Goal: Information Seeking & Learning: Learn about a topic

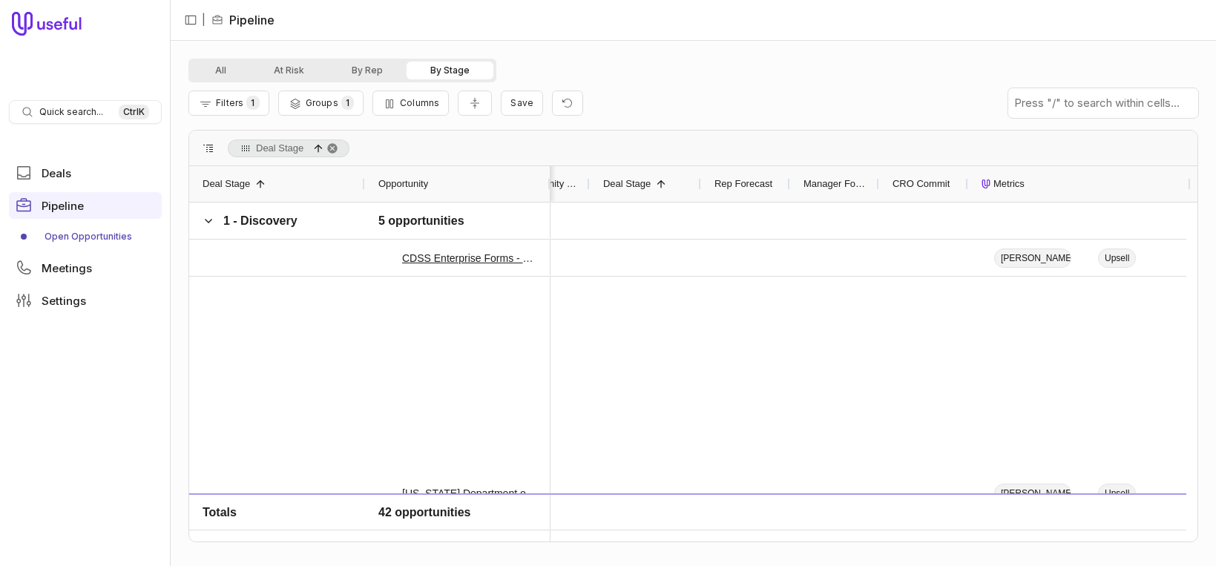
scroll to position [0, 584]
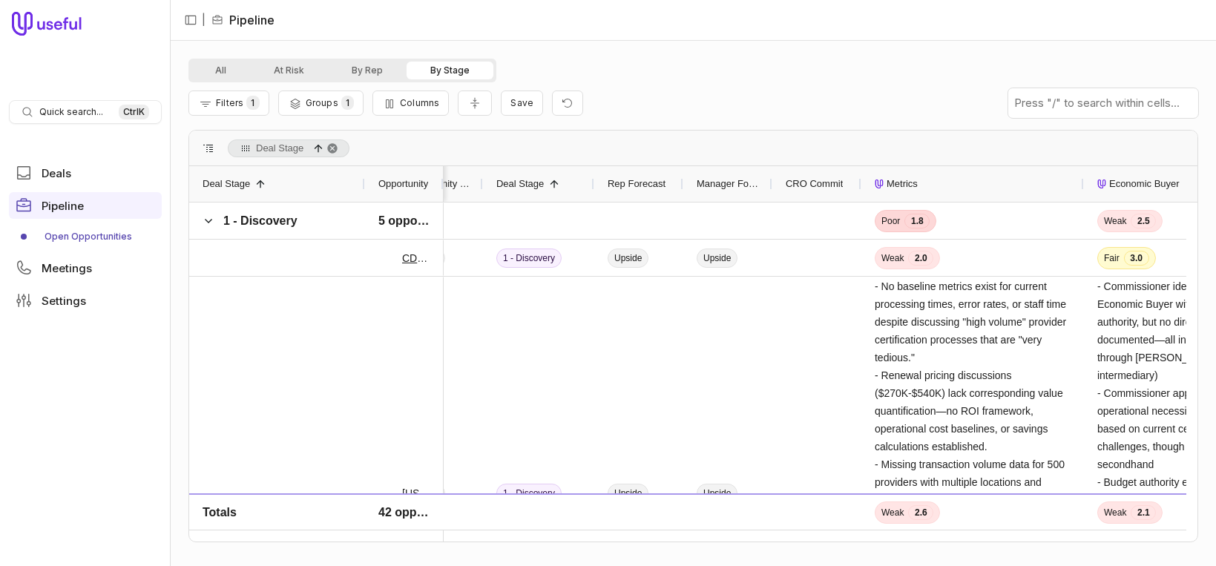
drag, startPoint x: 548, startPoint y: 188, endPoint x: 380, endPoint y: 189, distance: 167.6
click at [380, 189] on div "Opportunity" at bounding box center [404, 184] width 79 height 36
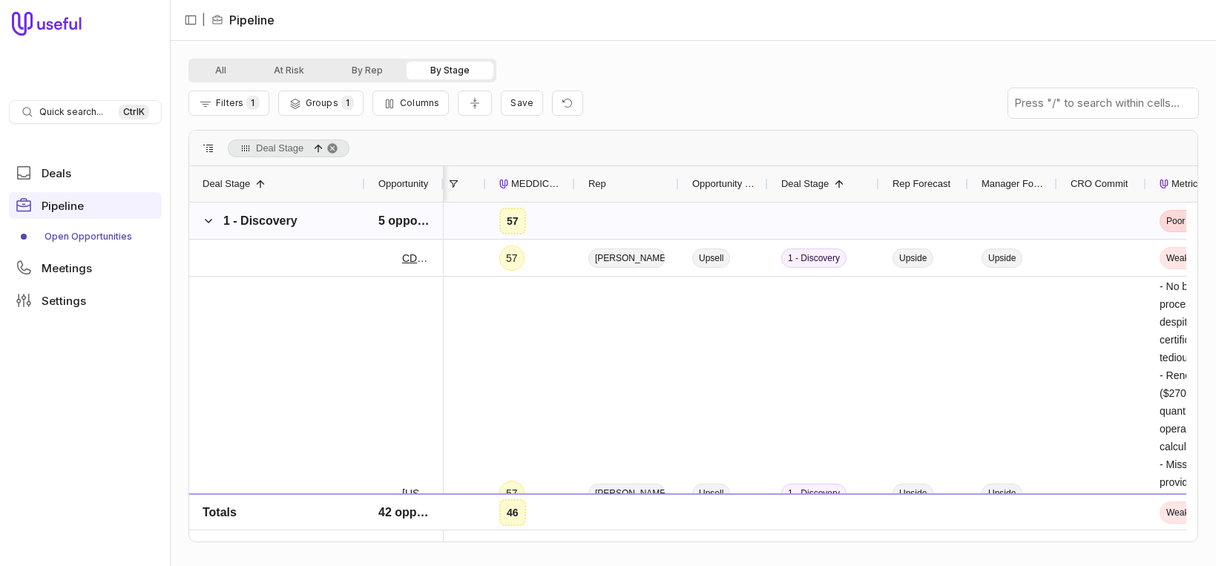
scroll to position [0, 0]
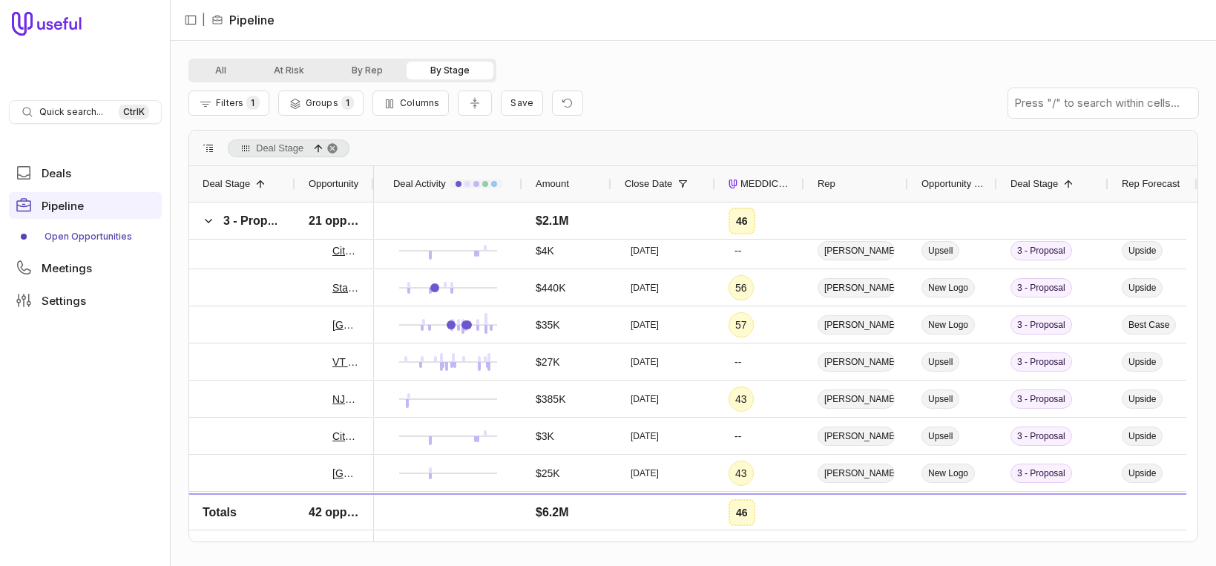
drag, startPoint x: 362, startPoint y: 182, endPoint x: 291, endPoint y: 182, distance: 70.5
click at [291, 182] on div at bounding box center [294, 184] width 6 height 36
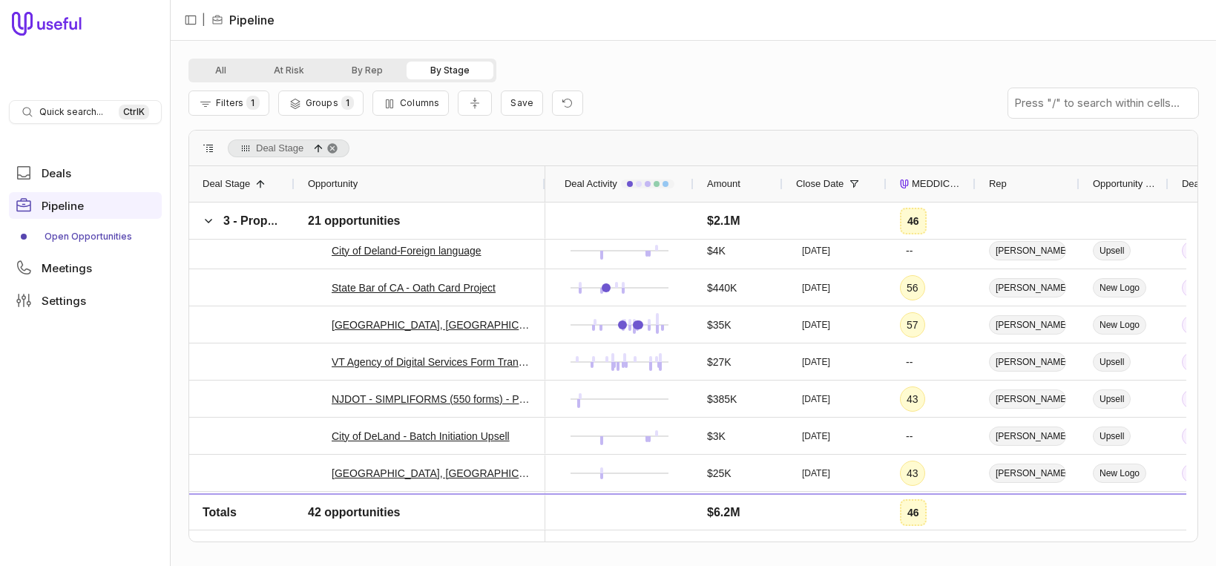
drag, startPoint x: 371, startPoint y: 179, endPoint x: 543, endPoint y: 177, distance: 172.1
click at [543, 177] on div at bounding box center [544, 184] width 6 height 36
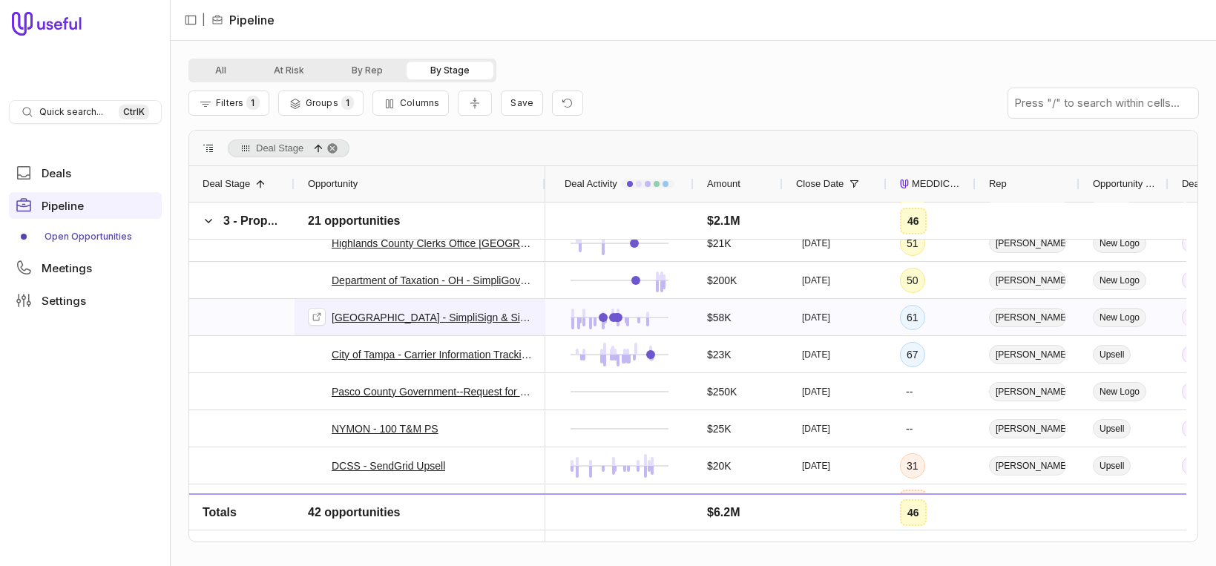
click at [411, 311] on link "[GEOGRAPHIC_DATA] - SimpliSign & SimpliGov Pilot" at bounding box center [432, 318] width 200 height 18
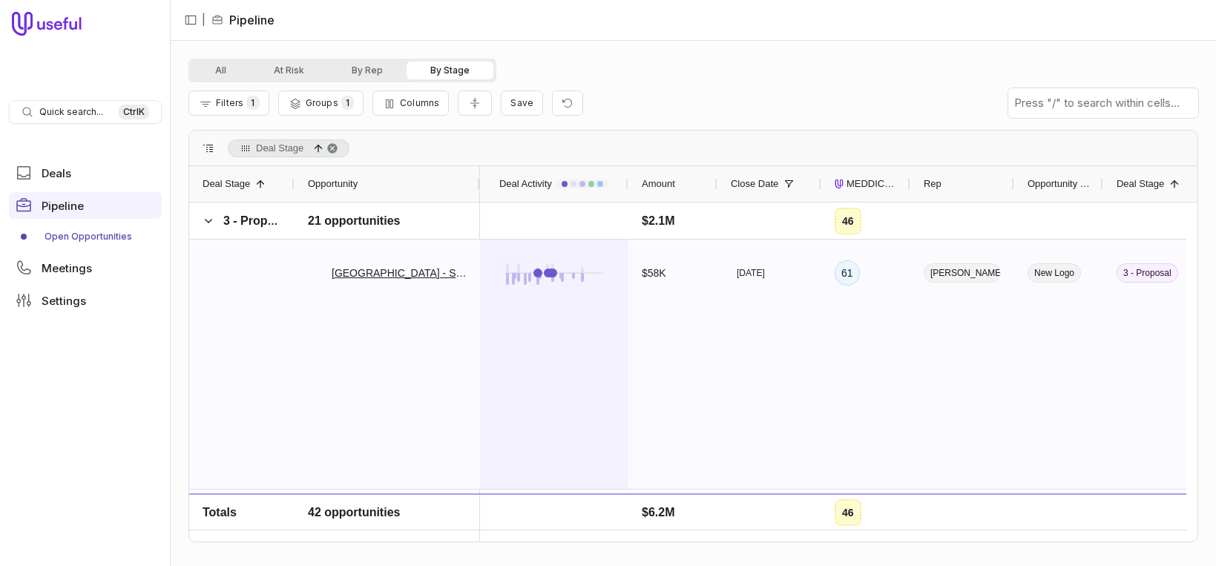
scroll to position [1776, 0]
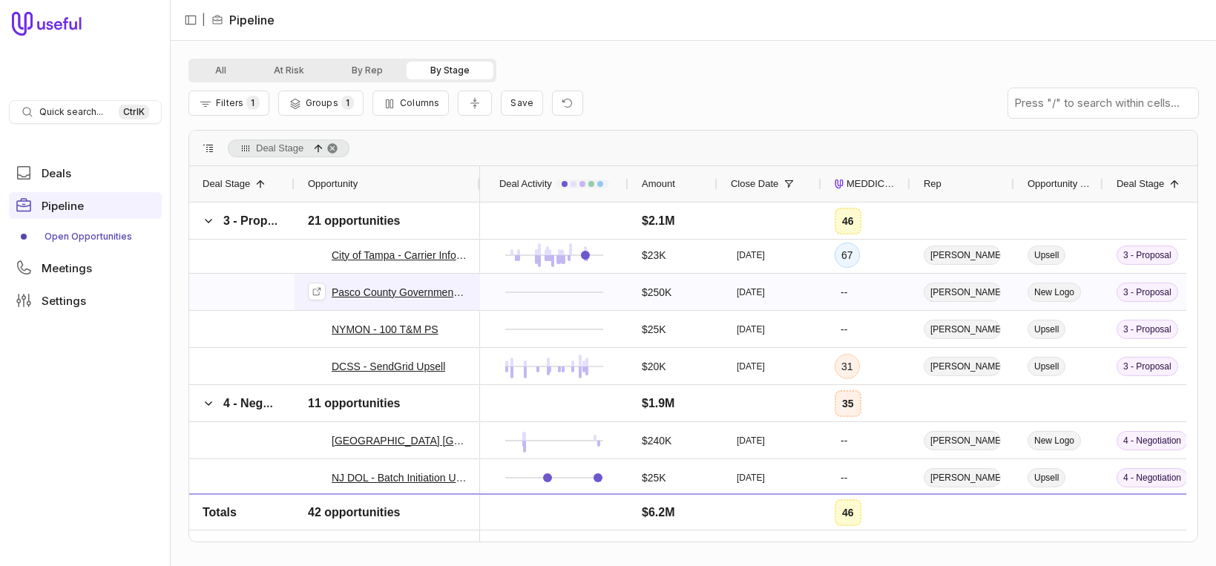
click at [409, 291] on link "Pasco County Government--Request for Legal Services" at bounding box center [399, 292] width 135 height 18
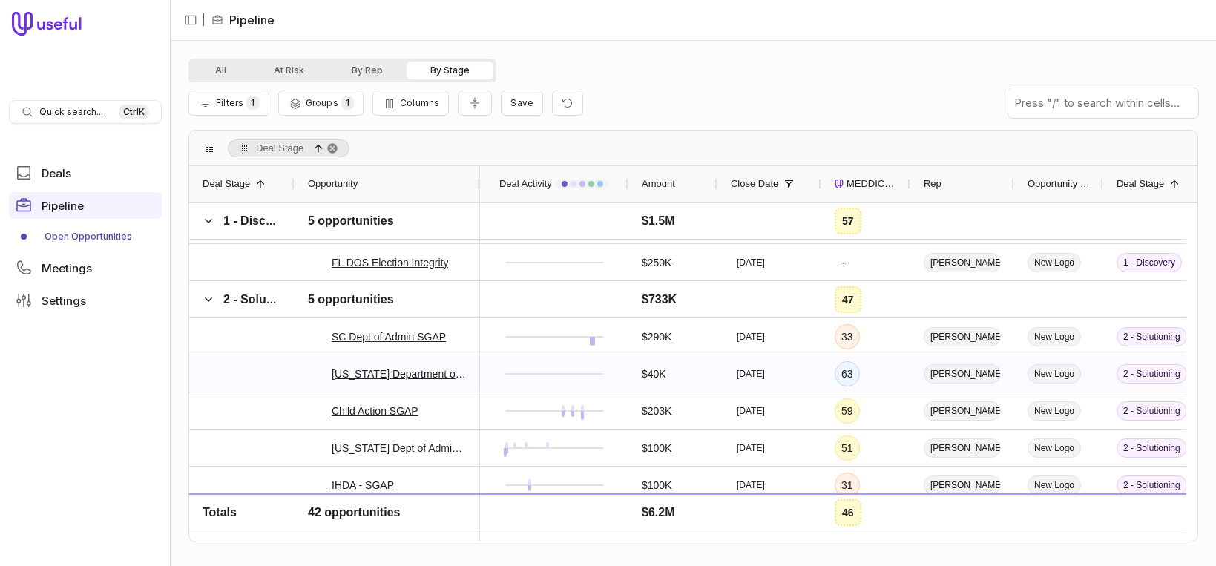
scroll to position [538, 0]
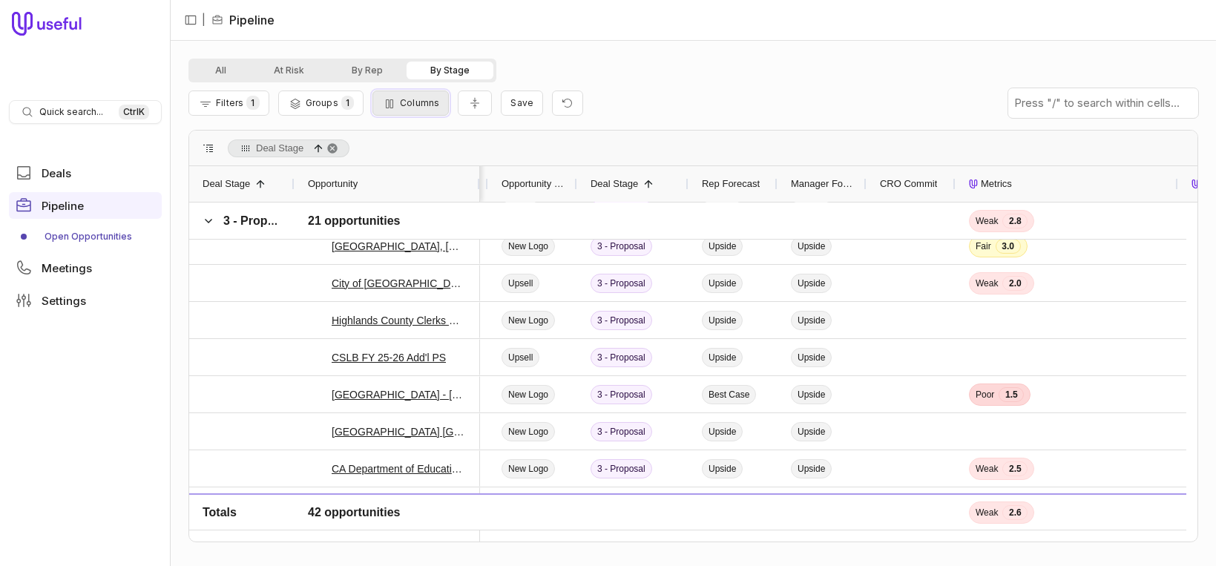
click at [414, 106] on span "Columns" at bounding box center [419, 102] width 39 height 11
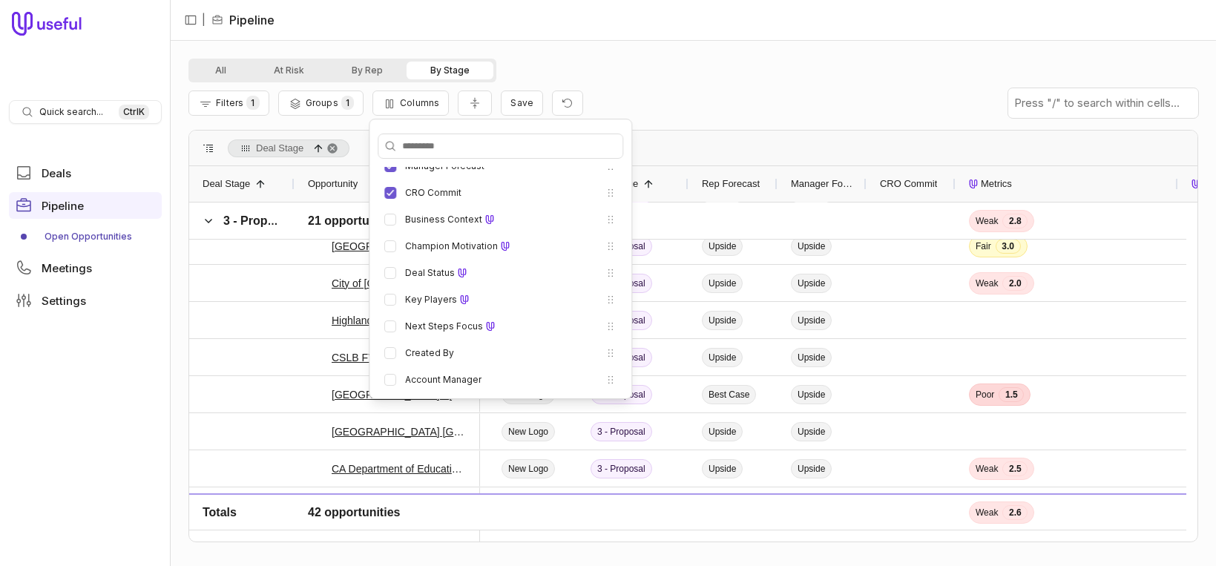
click at [704, 67] on div "All At Risk By Rep By Stage" at bounding box center [692, 71] width 1009 height 24
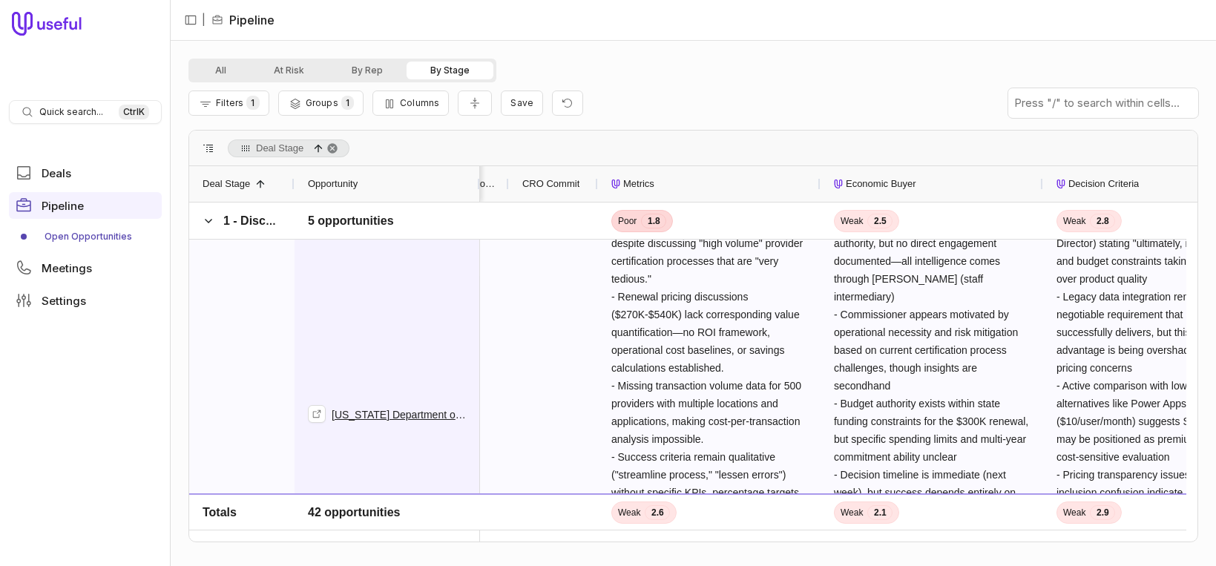
scroll to position [0, 0]
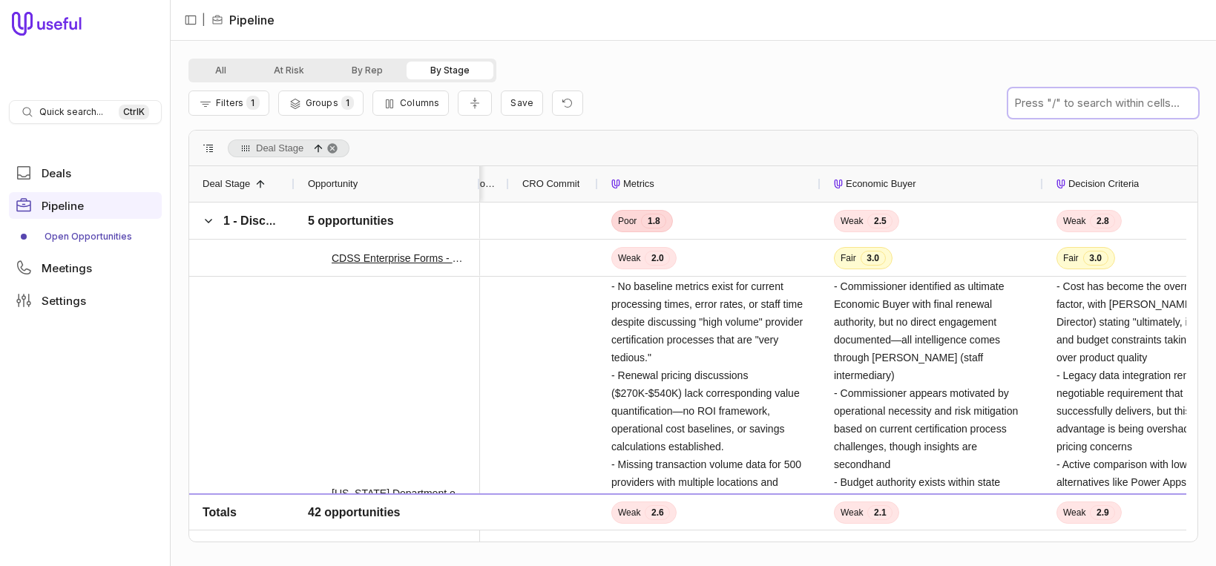
click at [1087, 95] on input "text" at bounding box center [1103, 103] width 190 height 30
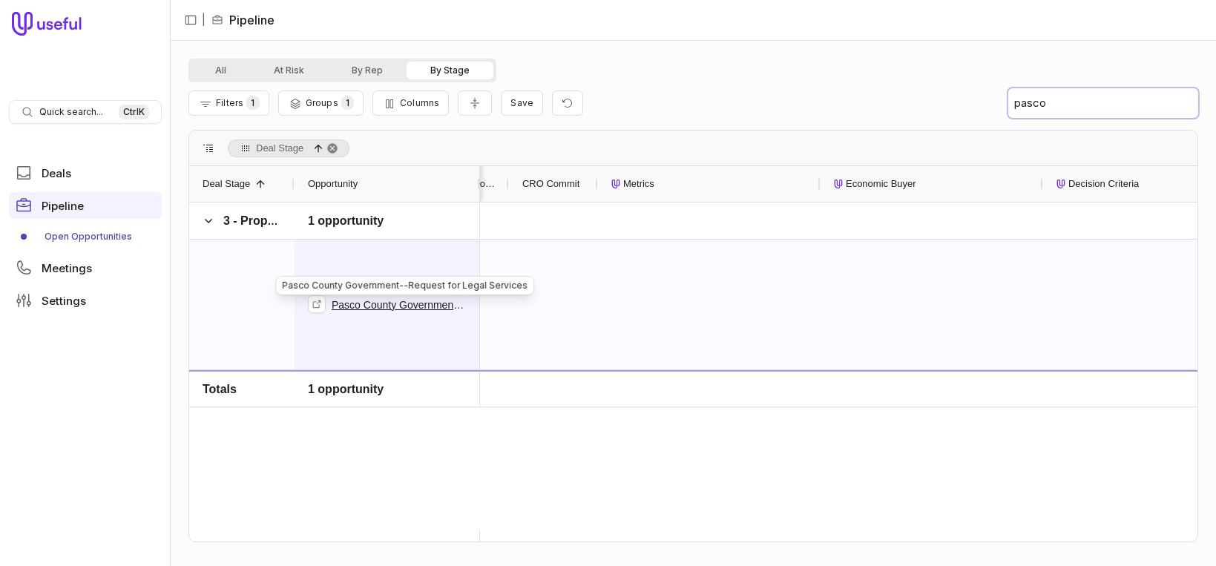
type input "pasco"
click at [398, 312] on link "Pasco County Government--Request for Legal Services" at bounding box center [399, 305] width 135 height 18
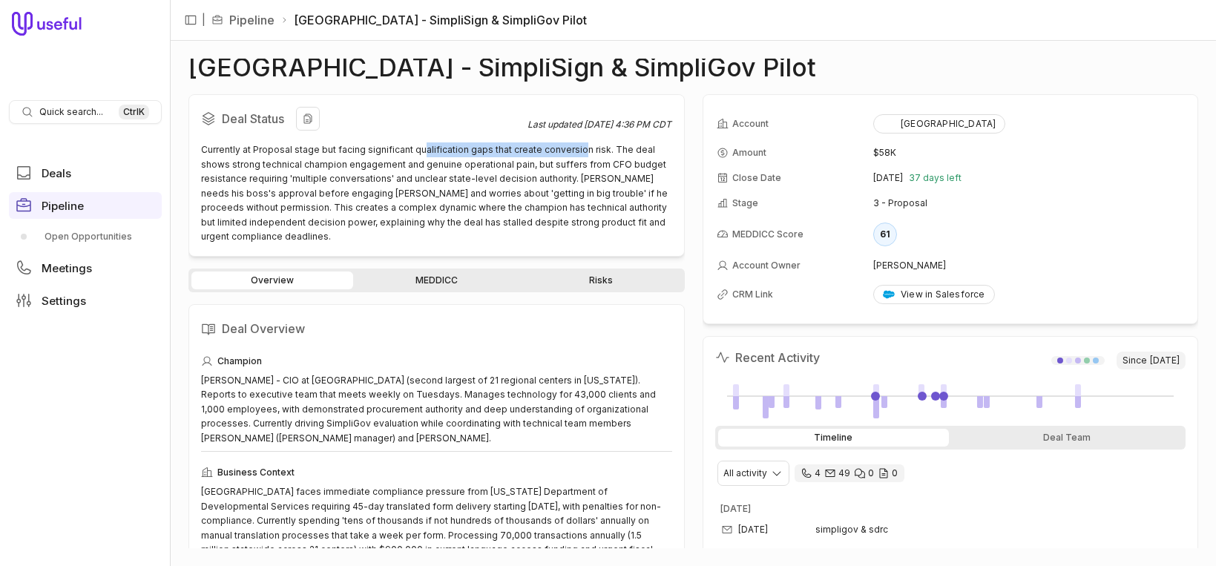
drag, startPoint x: 419, startPoint y: 151, endPoint x: 575, endPoint y: 148, distance: 155.8
click at [575, 148] on div "Currently at Proposal stage but facing significant qualification gaps that crea…" at bounding box center [436, 193] width 471 height 102
click at [275, 159] on div "Currently at Proposal stage but facing significant qualification gaps that crea…" at bounding box center [436, 193] width 471 height 102
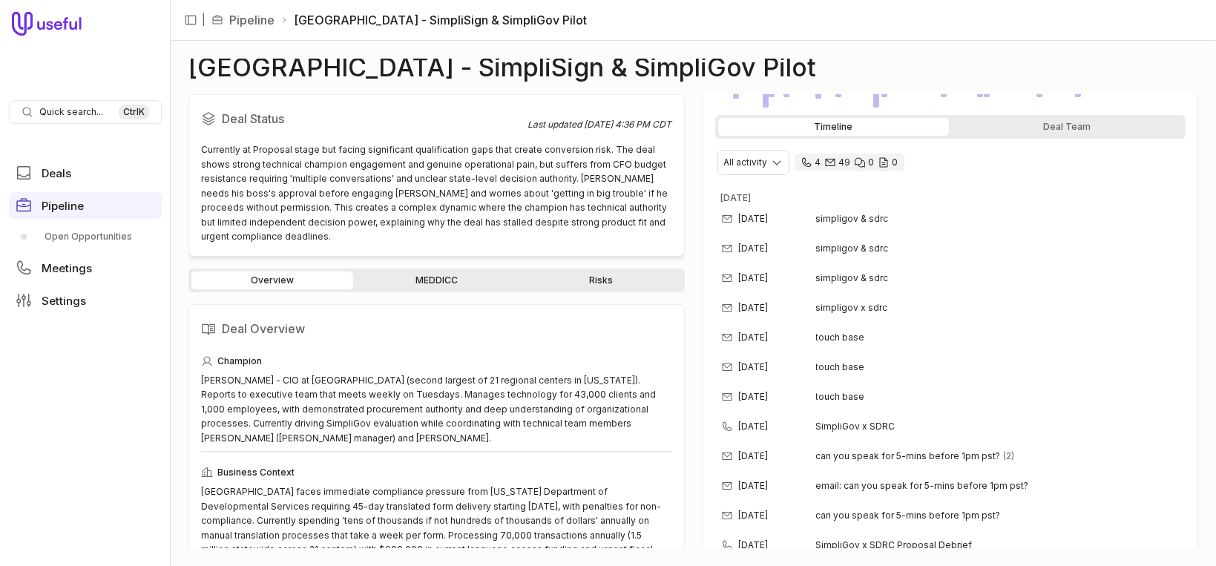
scroll to position [312, 0]
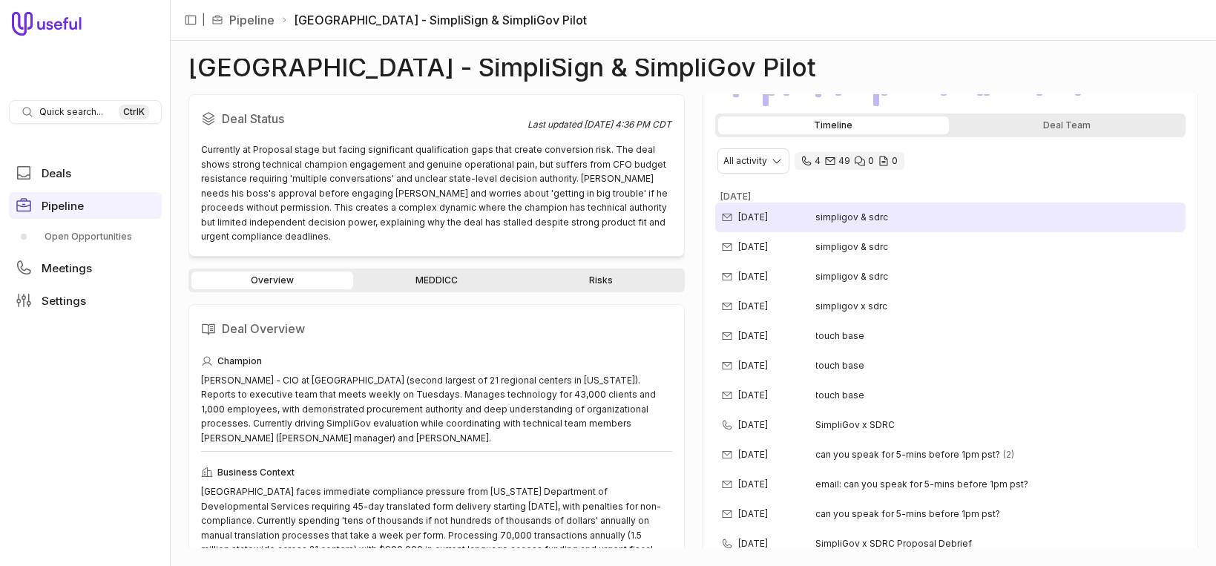
click at [874, 217] on span "simpligov & sdrc" at bounding box center [852, 217] width 73 height 12
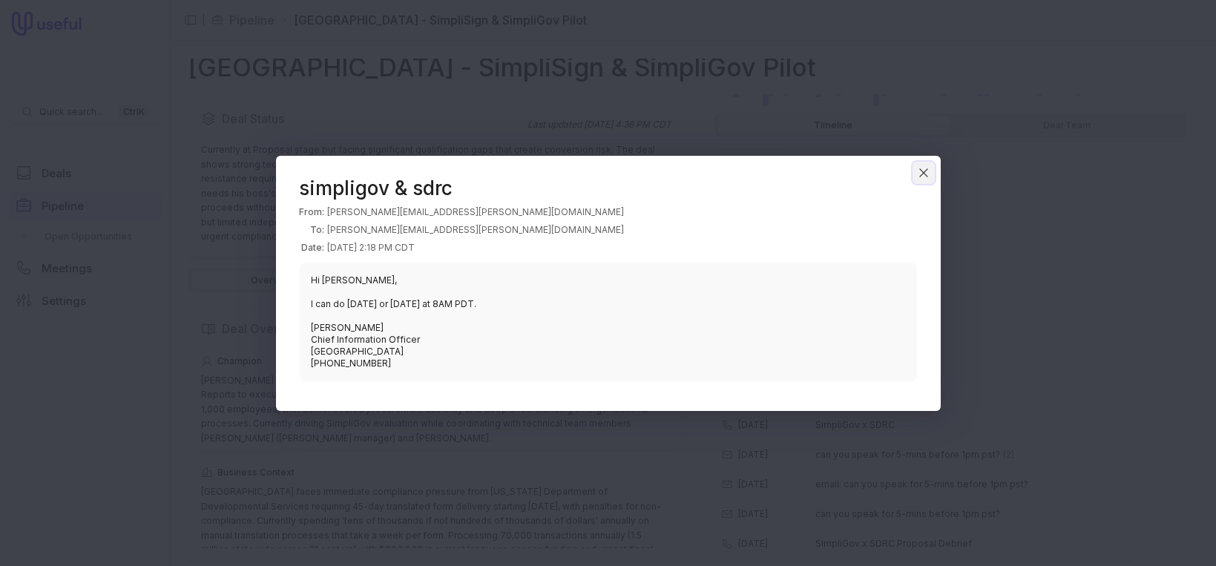
click at [919, 169] on icon "Close" at bounding box center [922, 171] width 7 height 7
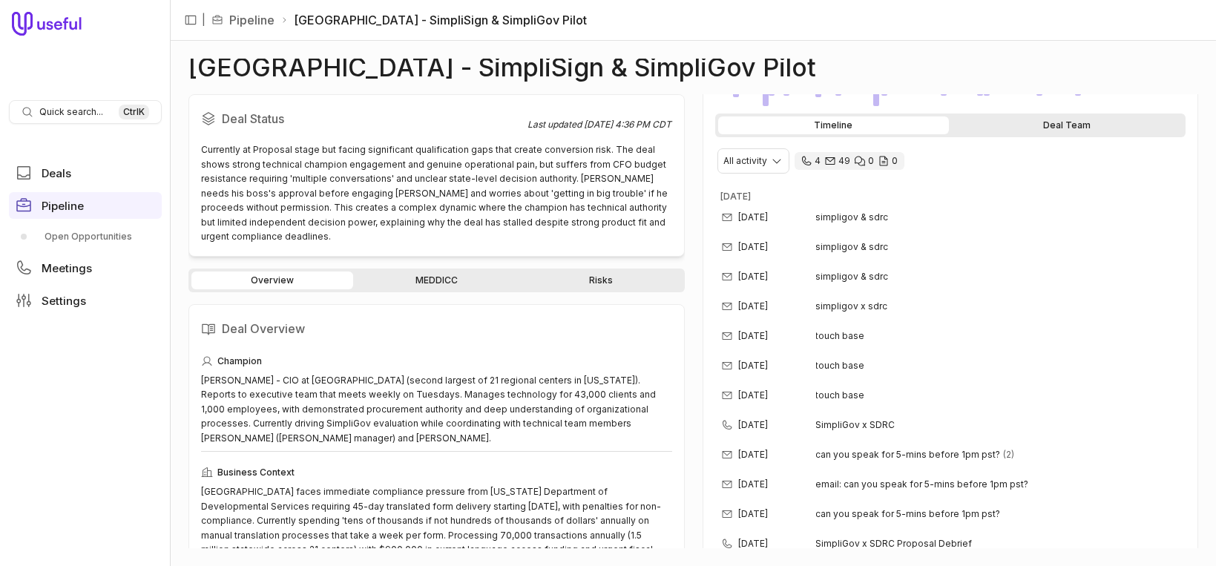
click at [1021, 122] on div "Deal Team" at bounding box center [1067, 125] width 231 height 18
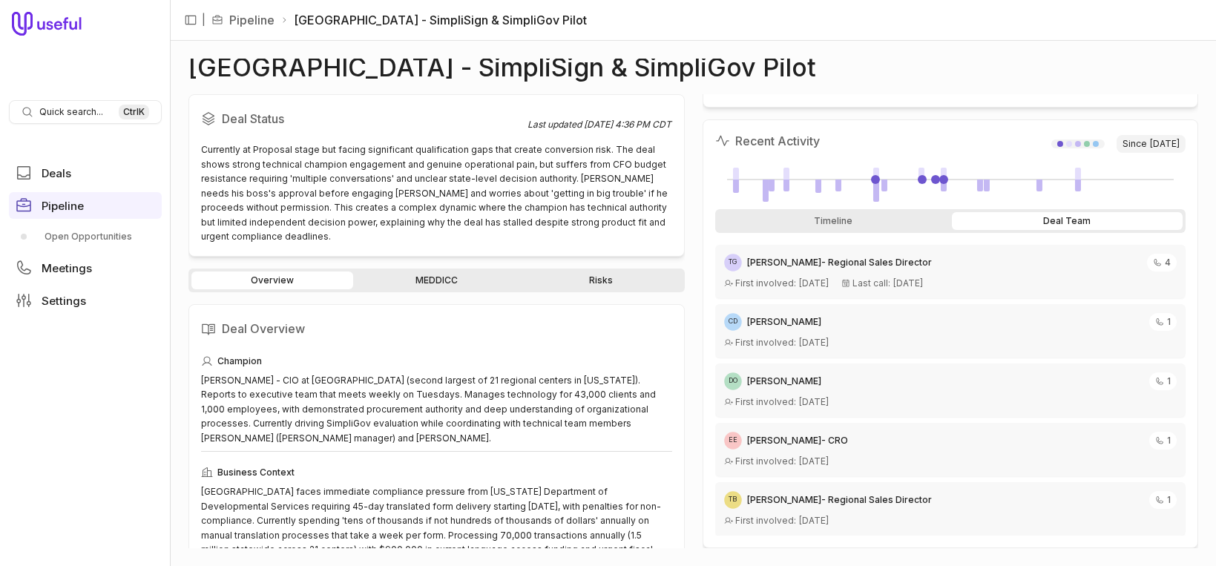
scroll to position [213, 0]
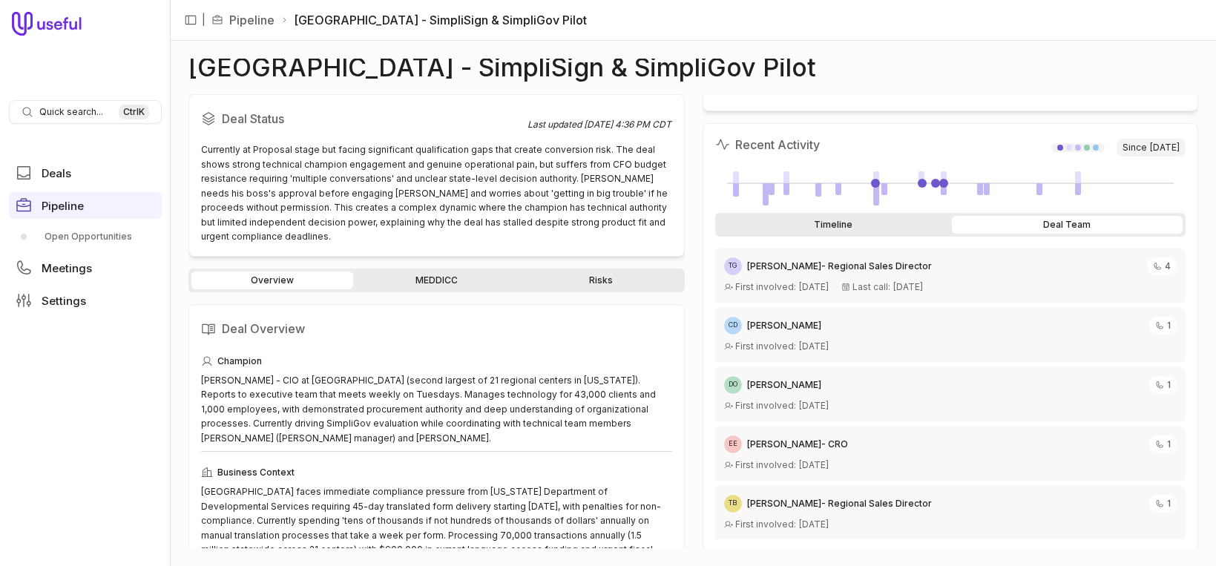
click at [816, 216] on div "Timeline" at bounding box center [833, 225] width 231 height 18
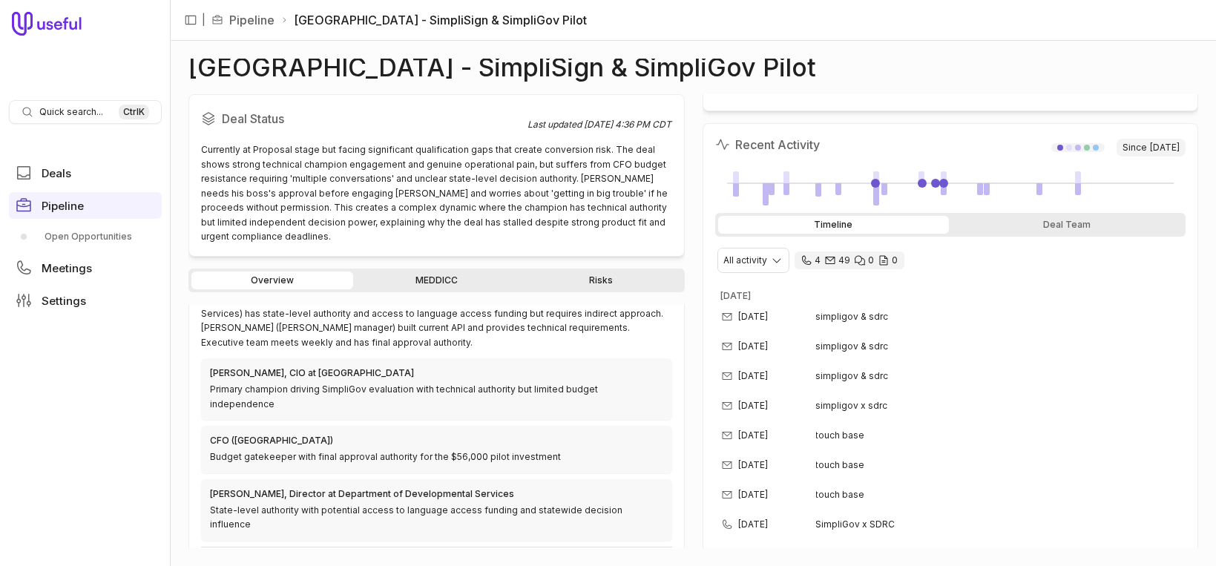
scroll to position [444, 0]
click at [447, 271] on link "MEDDICC" at bounding box center [437, 280] width 162 height 18
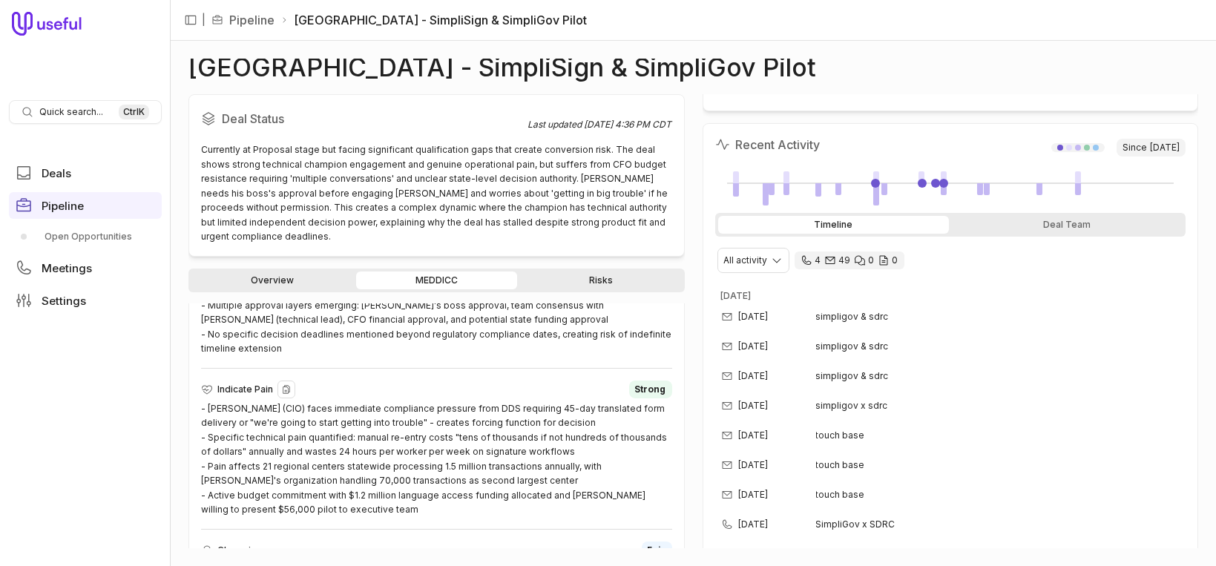
scroll to position [1021, 0]
click at [613, 271] on link "Risks" at bounding box center [601, 280] width 162 height 18
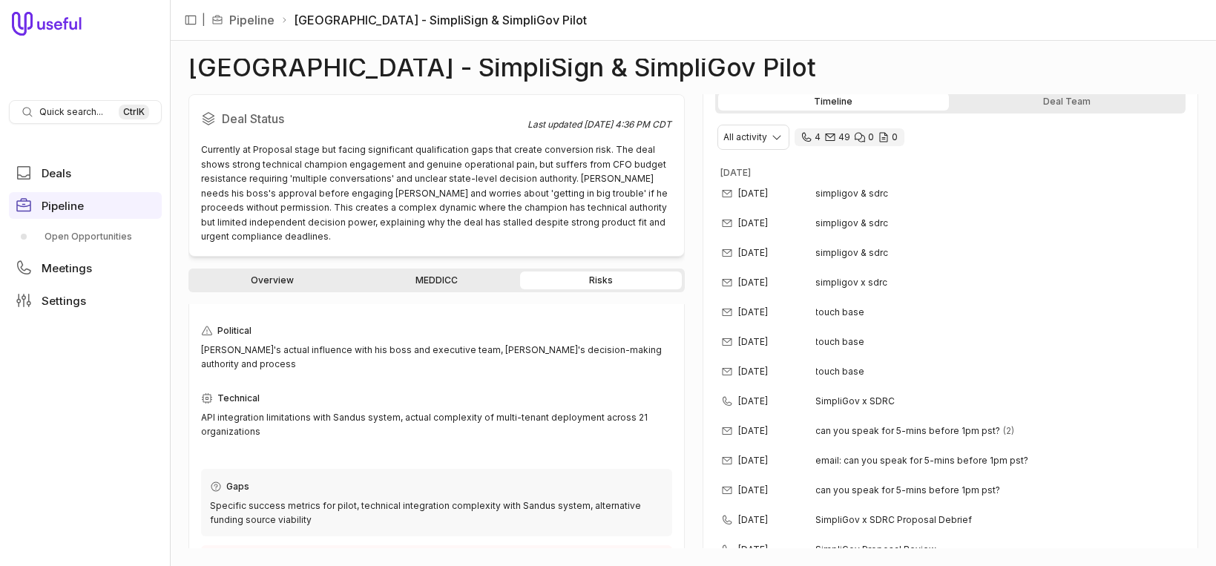
scroll to position [96, 0]
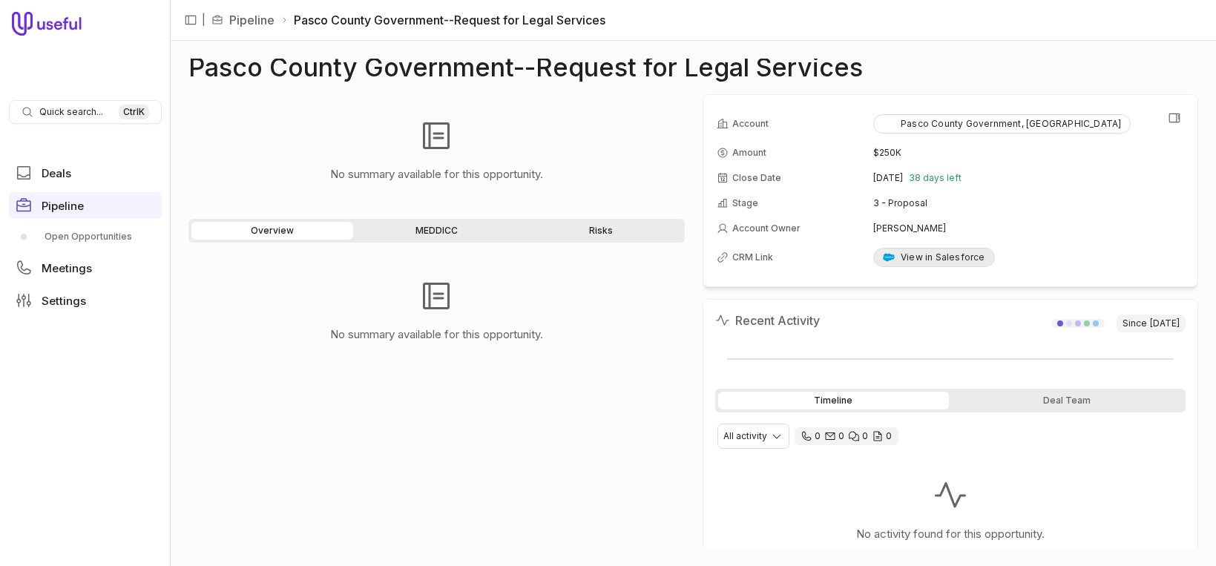
click at [927, 253] on div "View in Salesforce" at bounding box center [934, 257] width 102 height 12
click at [456, 221] on div "Overview MEDDICC Risks" at bounding box center [436, 231] width 496 height 24
click at [1038, 398] on div "Deal Team" at bounding box center [1067, 401] width 231 height 18
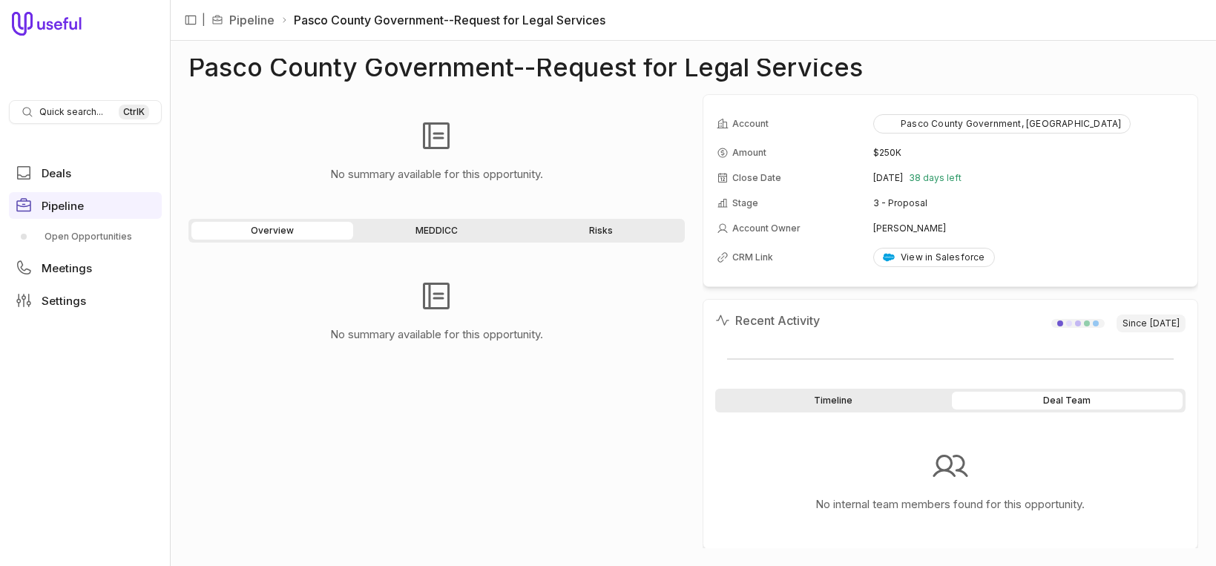
click at [851, 395] on div "Timeline" at bounding box center [833, 401] width 231 height 18
